Goal: Task Accomplishment & Management: Complete application form

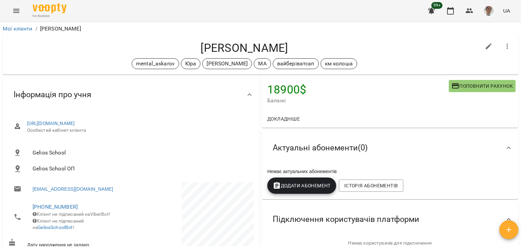
click at [485, 47] on icon "button" at bounding box center [488, 46] width 6 height 6
select select "**"
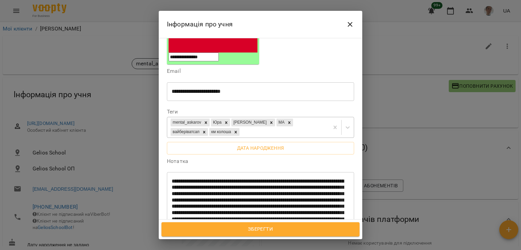
scroll to position [169, 0]
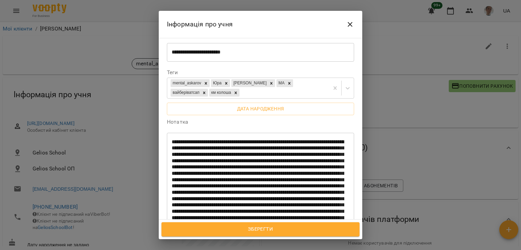
drag, startPoint x: 170, startPoint y: 85, endPoint x: 306, endPoint y: 94, distance: 136.2
click at [306, 133] on div "* ​" at bounding box center [260, 215] width 187 height 164
drag, startPoint x: 266, startPoint y: 97, endPoint x: 173, endPoint y: 87, distance: 93.7
click at [167, 133] on div "* ​" at bounding box center [260, 215] width 187 height 164
